Goal: Transaction & Acquisition: Purchase product/service

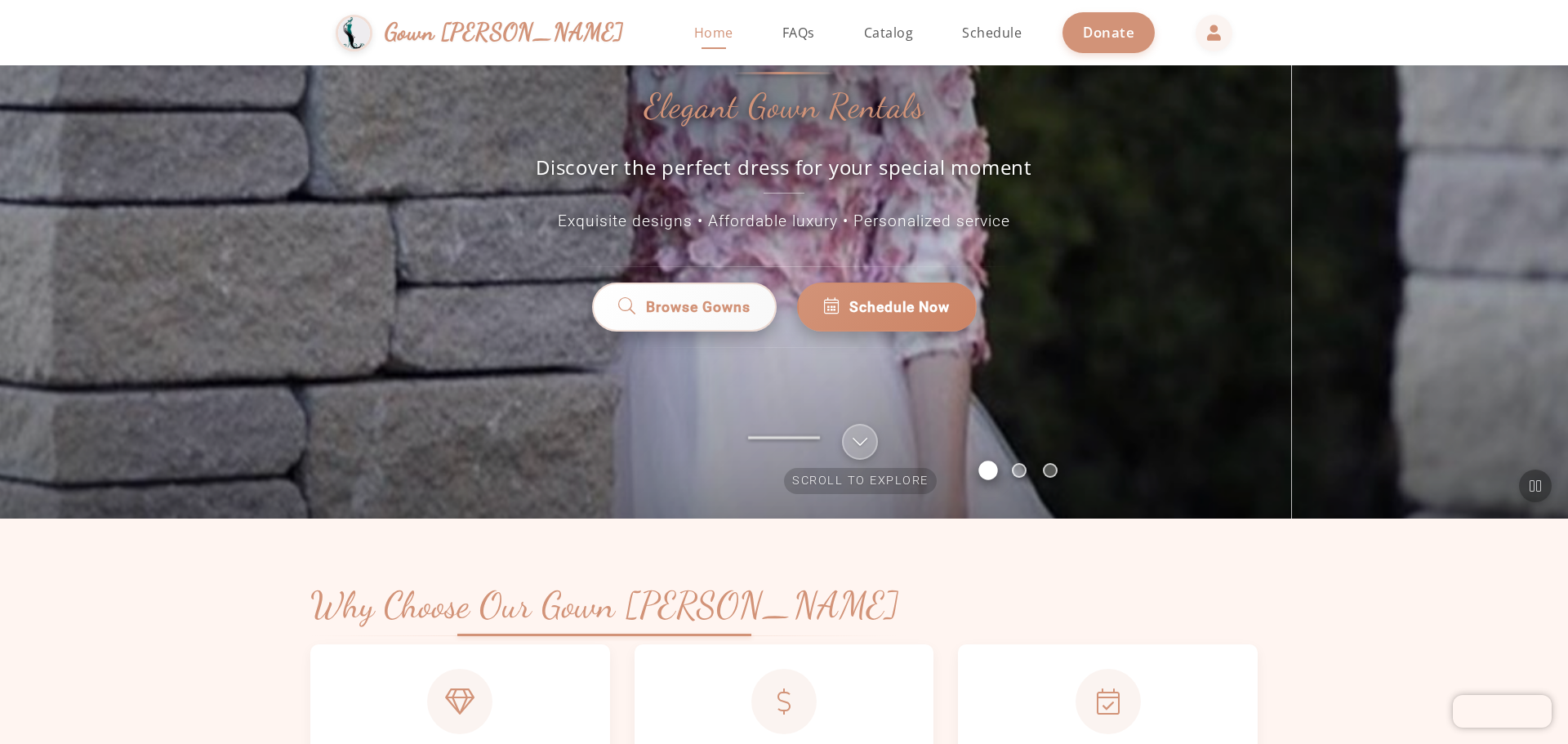
scroll to position [82, 0]
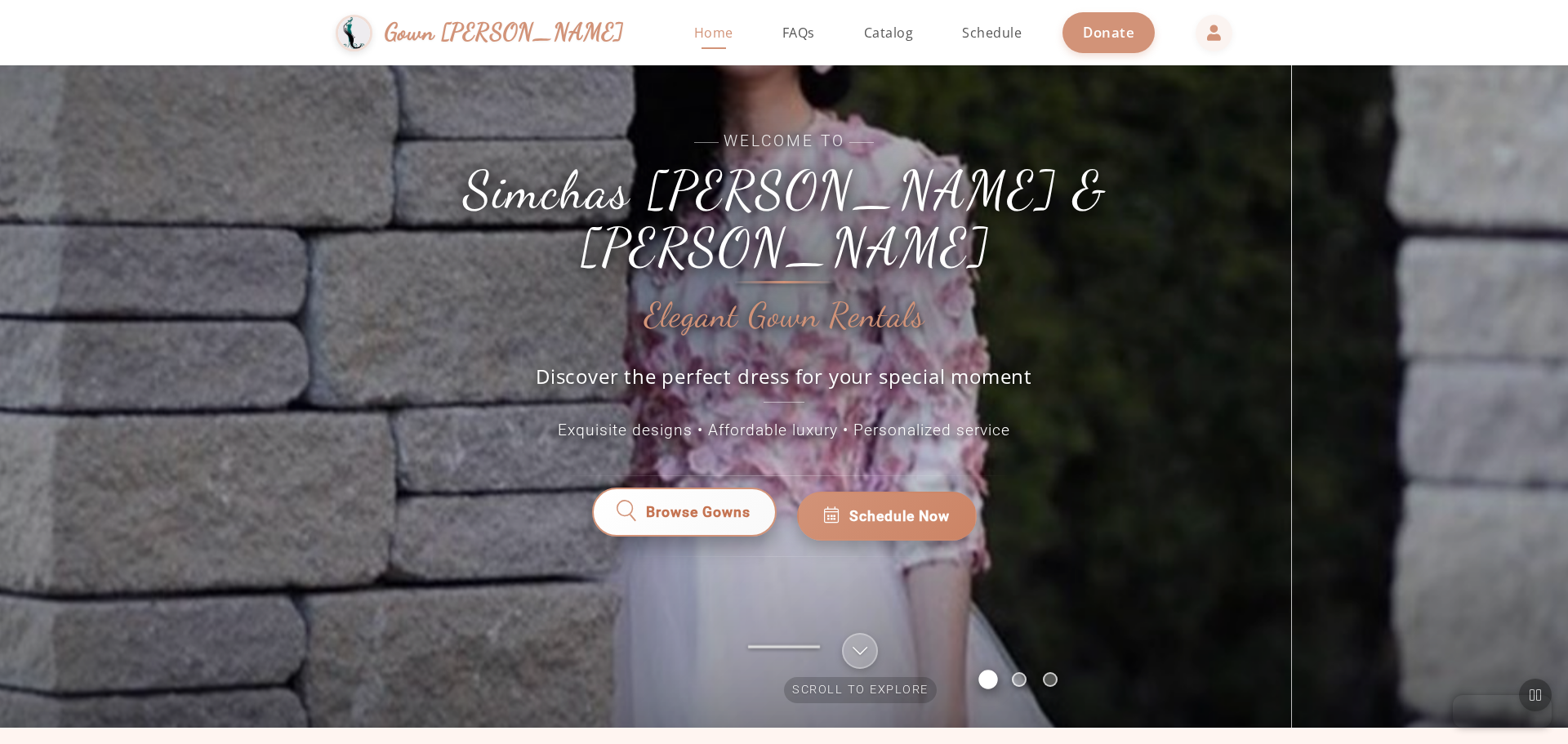
click at [716, 506] on span "Browse Gowns" at bounding box center [698, 516] width 105 height 21
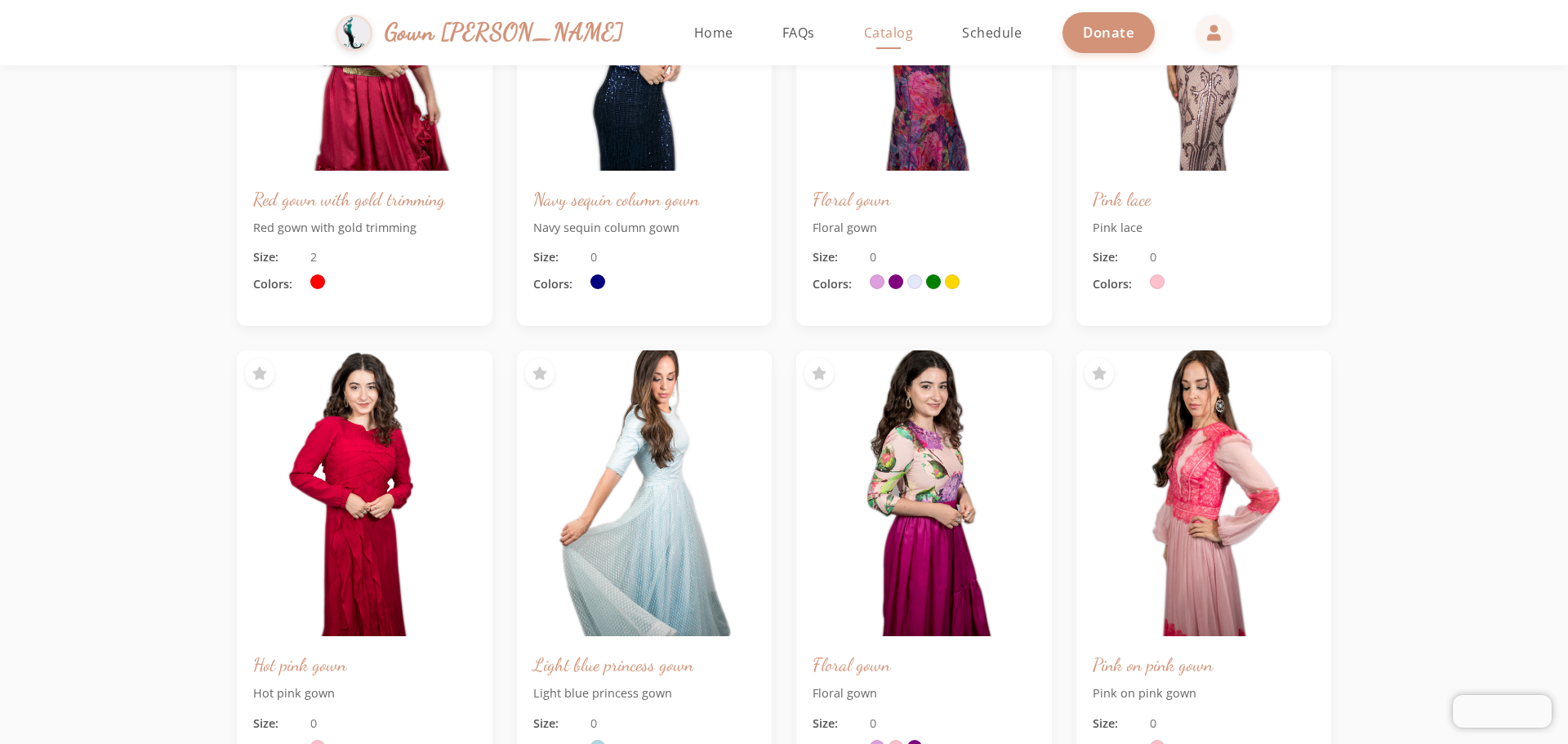
scroll to position [571, 0]
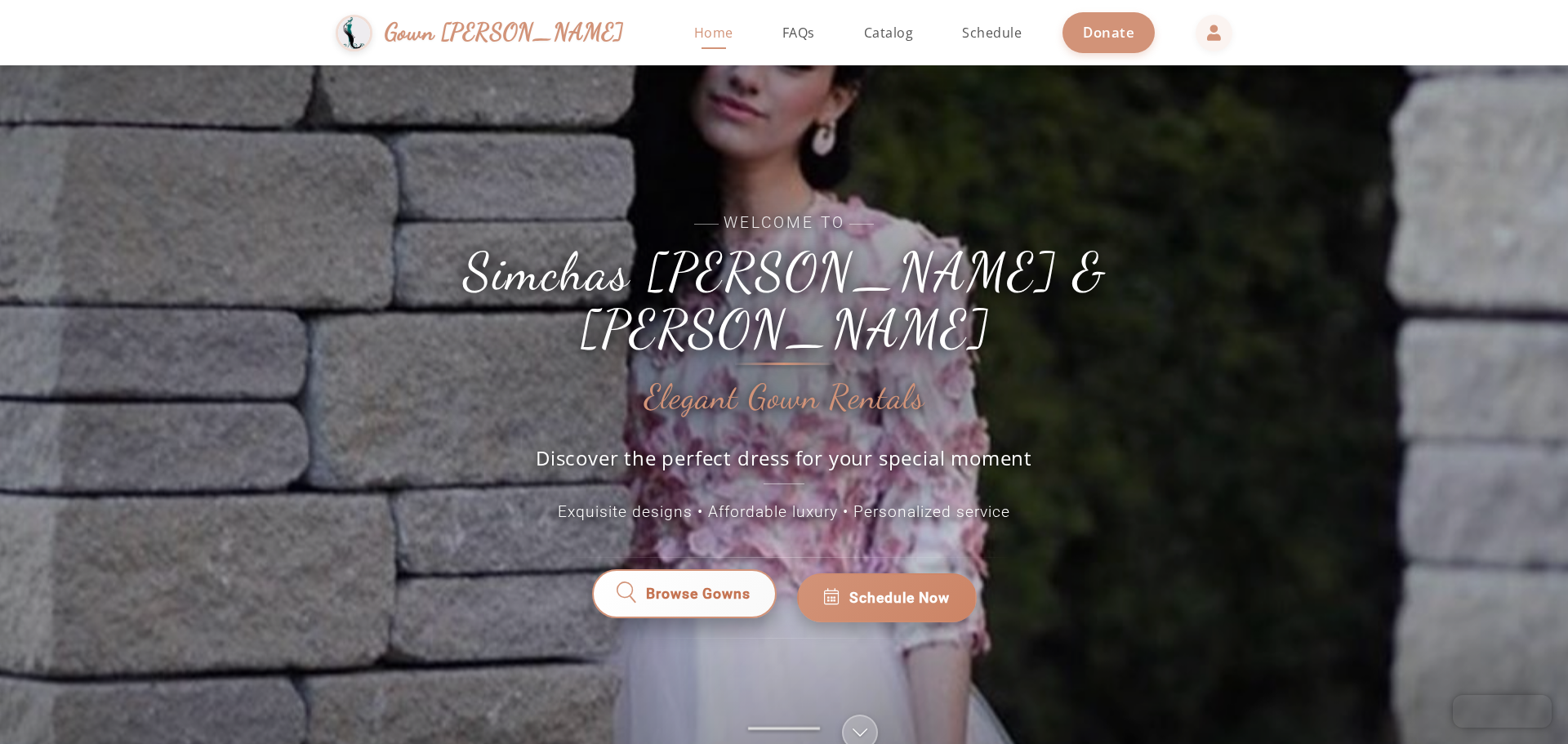
click at [706, 587] on span "Browse Gowns" at bounding box center [698, 597] width 105 height 21
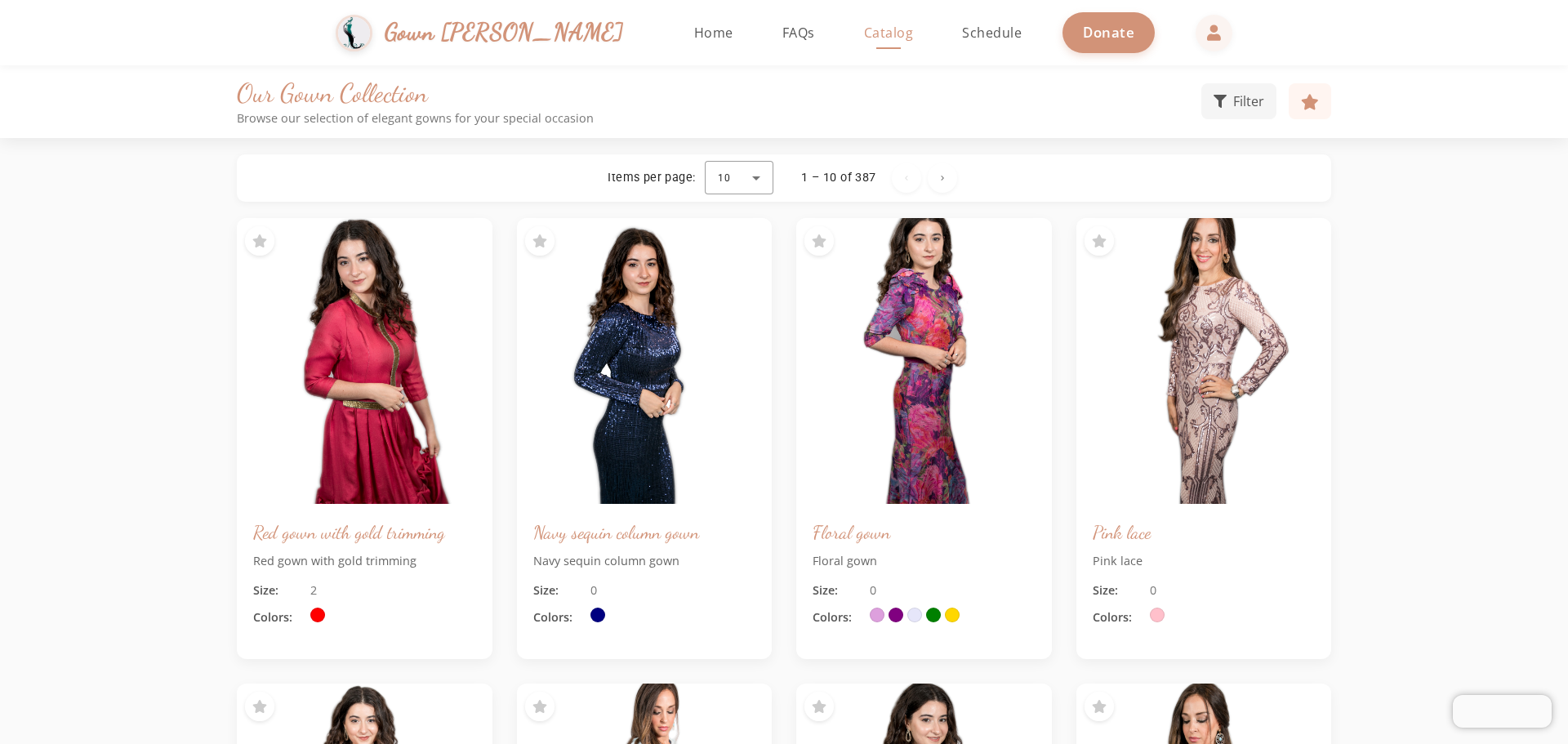
click at [864, 36] on span "Catalog" at bounding box center [889, 32] width 50 height 18
